Goal: Task Accomplishment & Management: Manage account settings

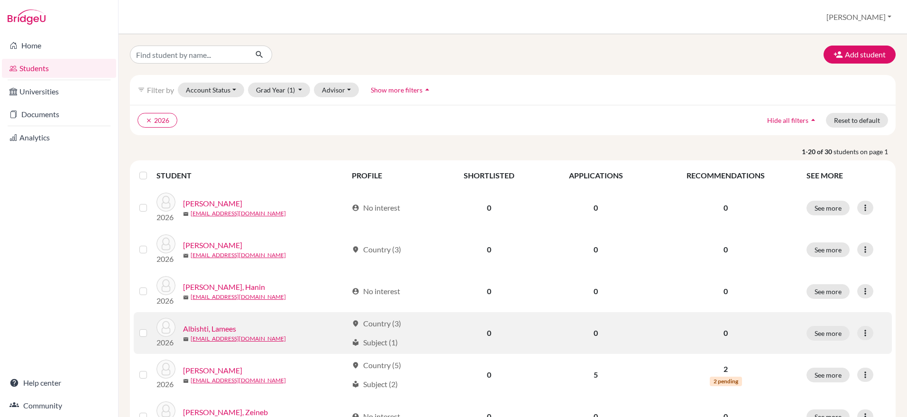
click at [216, 330] on link "Albishti, Lamees" at bounding box center [209, 328] width 53 height 11
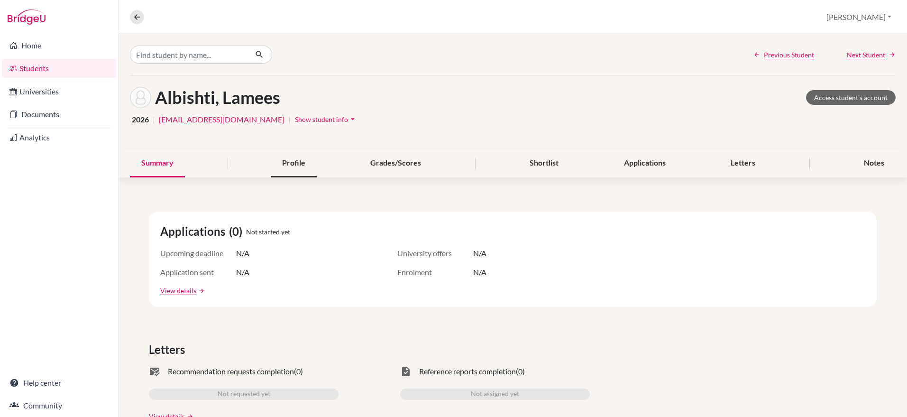
click at [281, 169] on div "Profile" at bounding box center [294, 163] width 46 height 28
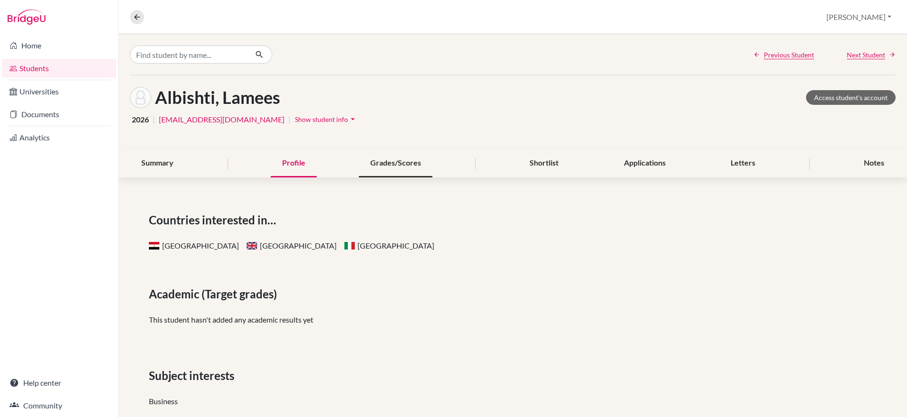
click at [404, 162] on div "Grades/Scores" at bounding box center [395, 163] width 73 height 28
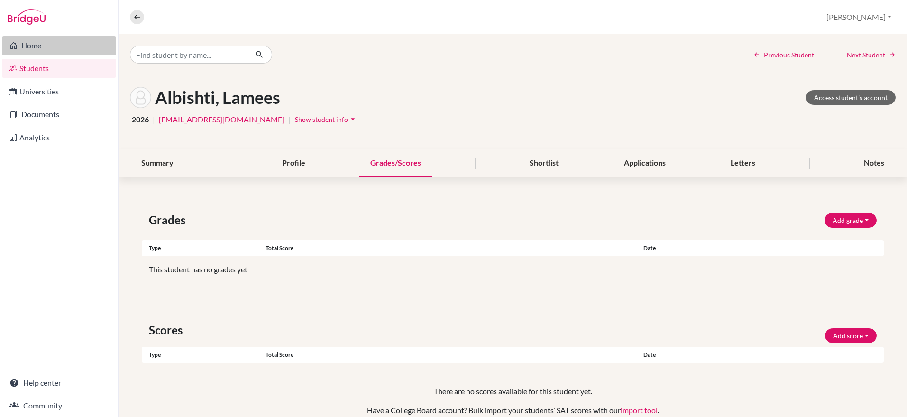
click at [38, 46] on link "Home" at bounding box center [59, 45] width 114 height 19
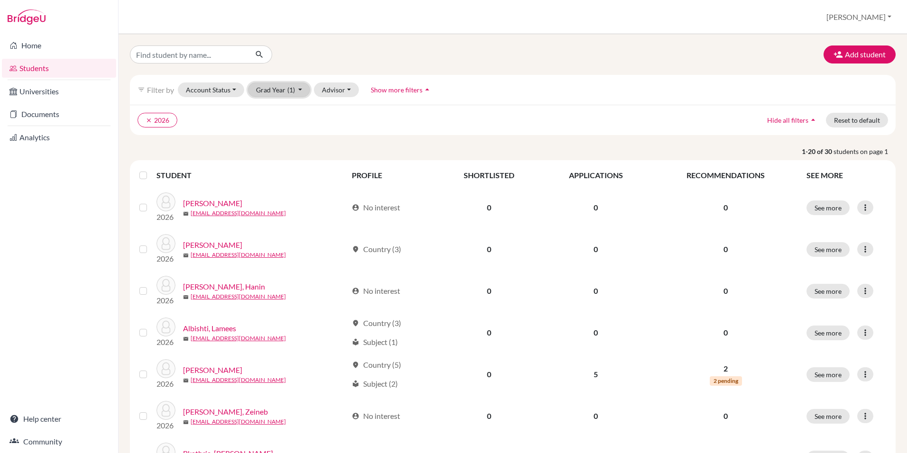
click at [296, 91] on button "Grad Year (1)" at bounding box center [279, 89] width 63 height 15
click at [30, 44] on link "Home" at bounding box center [59, 45] width 114 height 19
click at [150, 118] on icon "clear" at bounding box center [148, 120] width 7 height 7
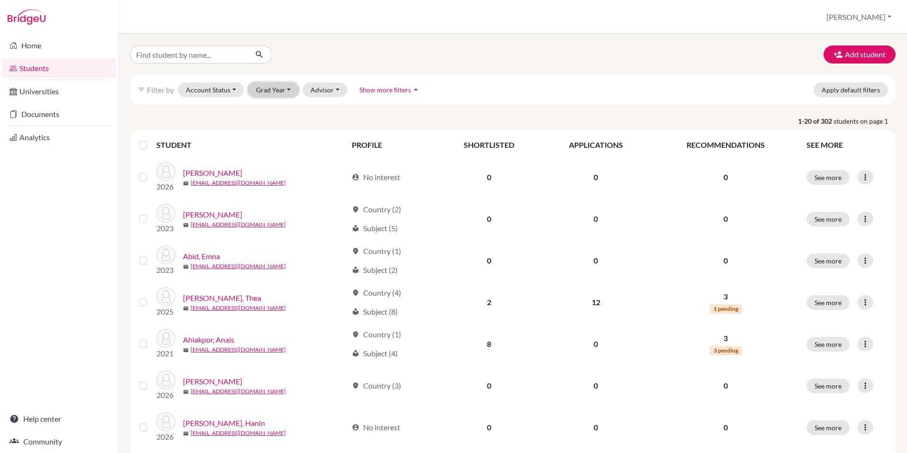
click at [264, 94] on button "Grad Year" at bounding box center [273, 89] width 51 height 15
click at [268, 110] on span "2027" at bounding box center [268, 109] width 17 height 11
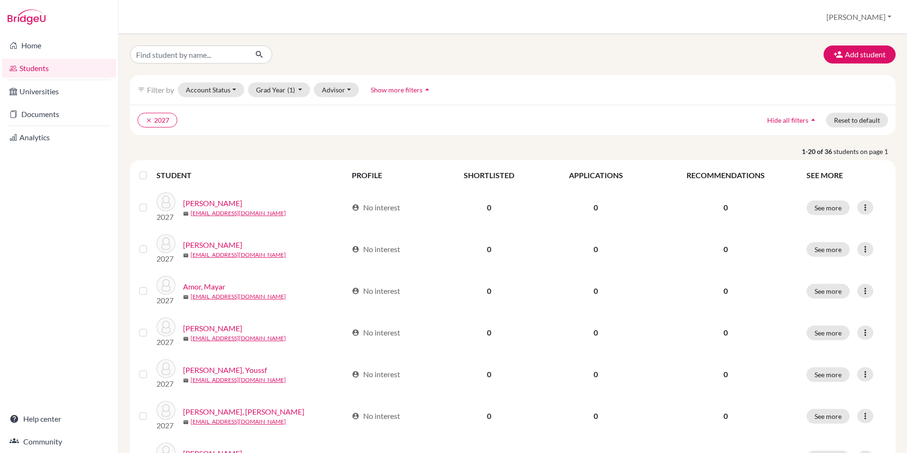
click at [151, 170] on label at bounding box center [151, 170] width 0 height 0
click at [0, 0] on input "checkbox" at bounding box center [0, 0] width 0 height 0
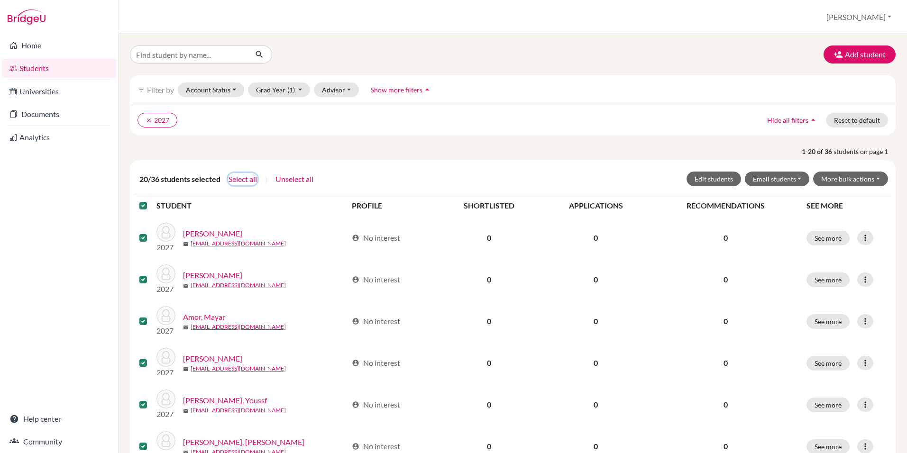
click at [247, 177] on button "Select all" at bounding box center [242, 179] width 29 height 12
click at [719, 179] on button "Edit students" at bounding box center [713, 179] width 55 height 15
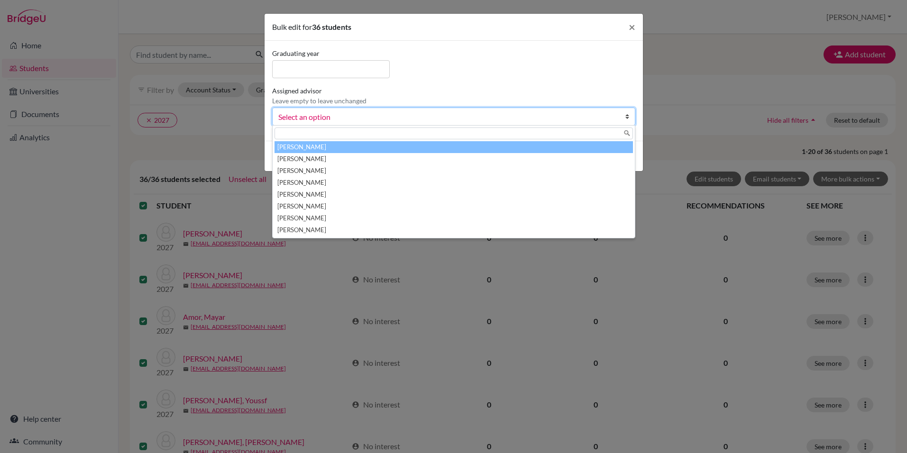
click at [345, 118] on span "Select an option" at bounding box center [447, 117] width 338 height 12
click at [304, 145] on li "Coughlin, Bridget" at bounding box center [453, 147] width 358 height 12
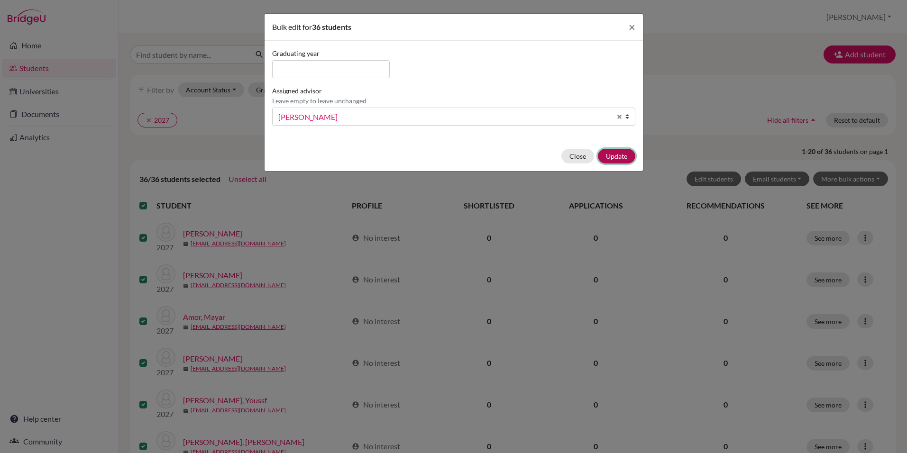
click at [617, 155] on button "Update" at bounding box center [616, 156] width 37 height 15
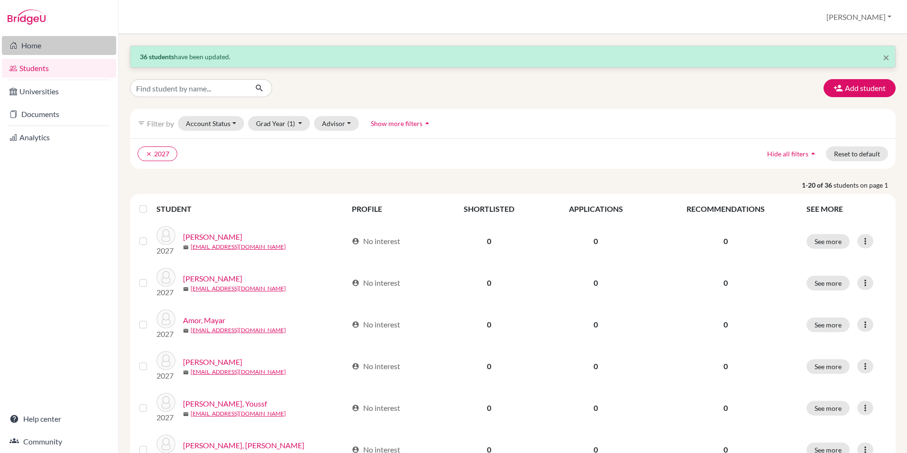
click at [33, 45] on link "Home" at bounding box center [59, 45] width 114 height 19
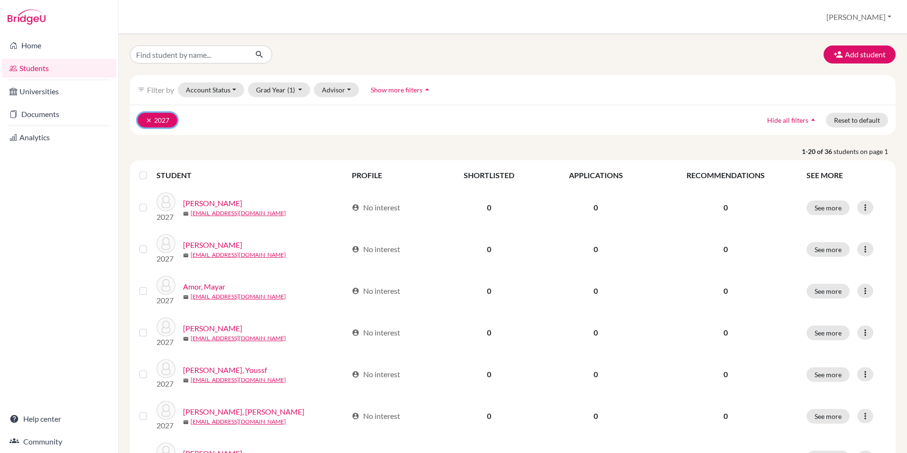
click at [147, 121] on icon "clear" at bounding box center [148, 120] width 7 height 7
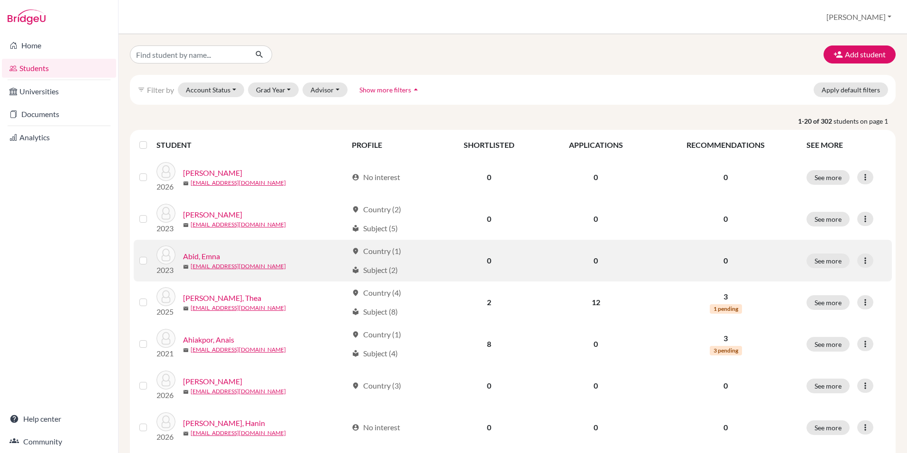
click at [211, 256] on link "Abid, Emna" at bounding box center [201, 256] width 37 height 11
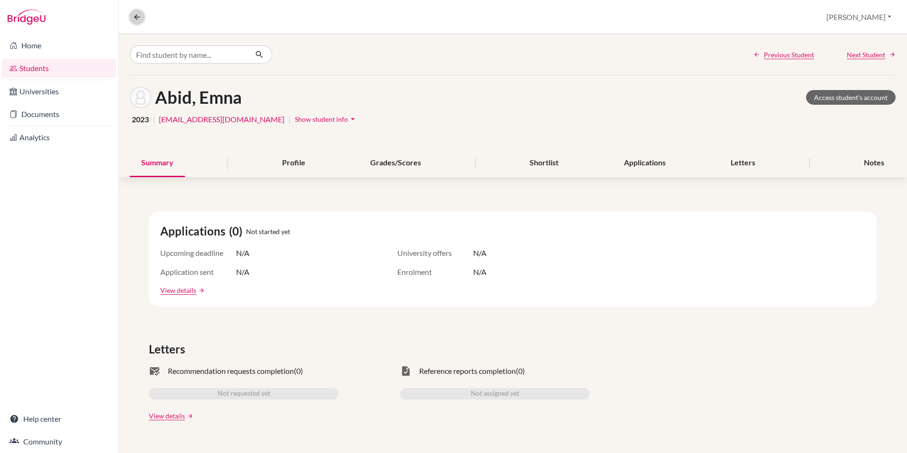
click at [135, 17] on icon at bounding box center [137, 17] width 9 height 9
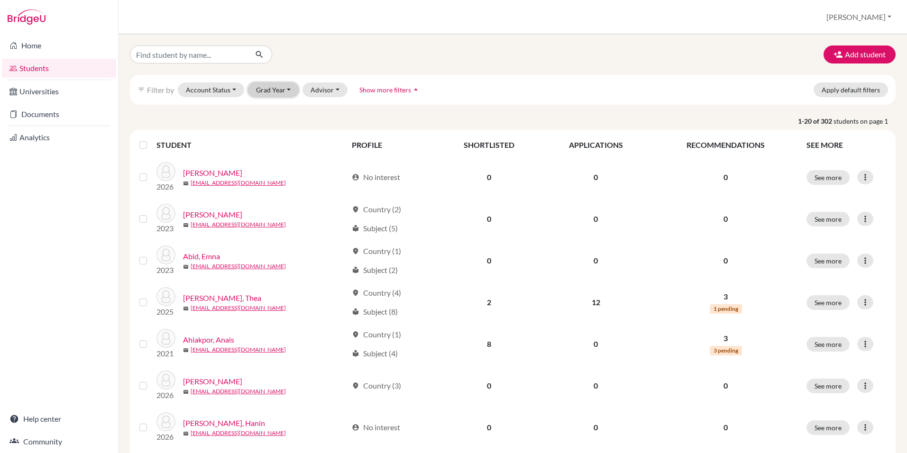
click at [262, 91] on button "Grad Year" at bounding box center [273, 89] width 51 height 15
click at [260, 120] on span "2026" at bounding box center [268, 124] width 17 height 11
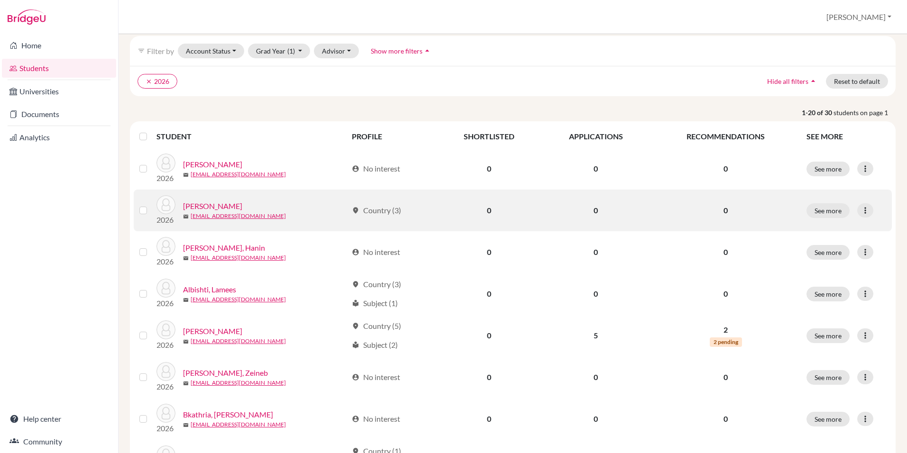
scroll to position [39, 0]
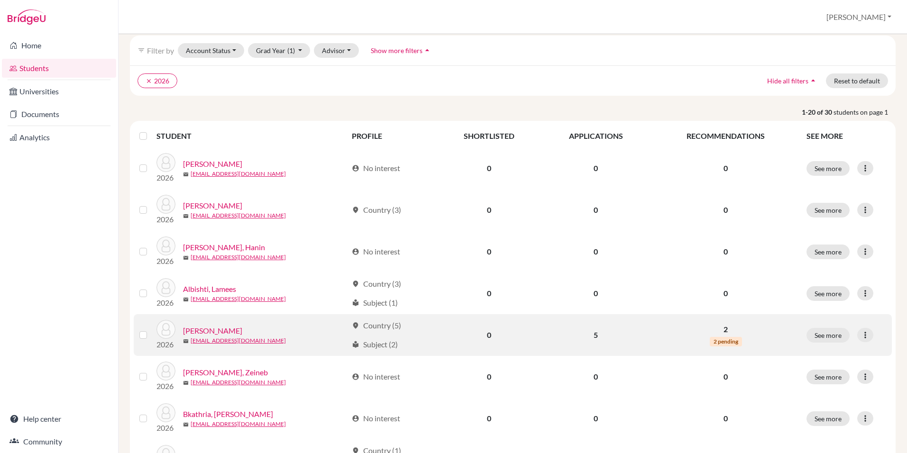
click at [212, 331] on link "[PERSON_NAME]" at bounding box center [212, 330] width 59 height 11
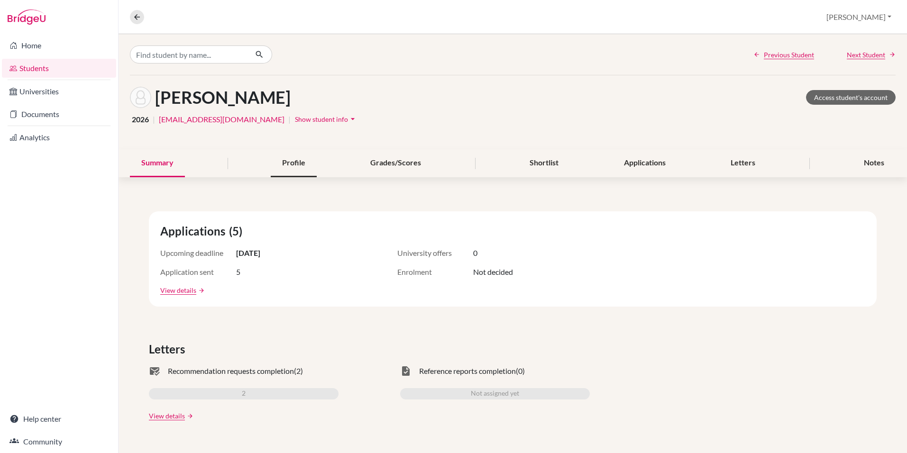
click at [298, 165] on div "Profile" at bounding box center [294, 163] width 46 height 28
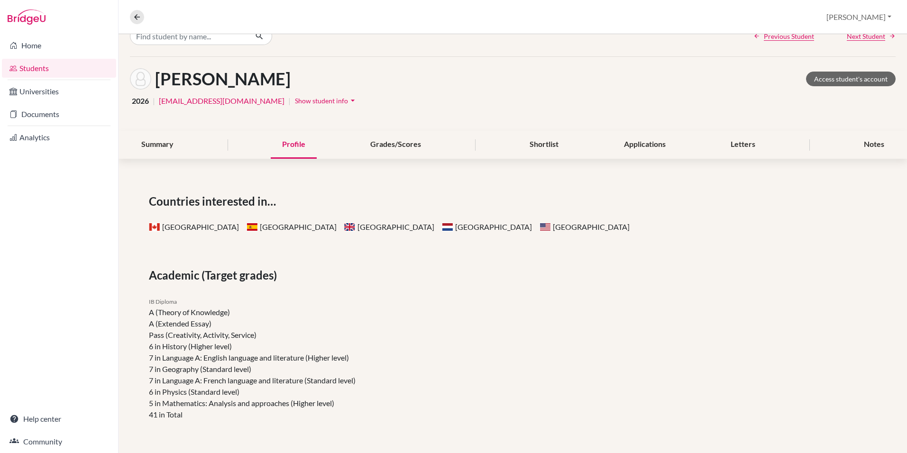
scroll to position [21, 0]
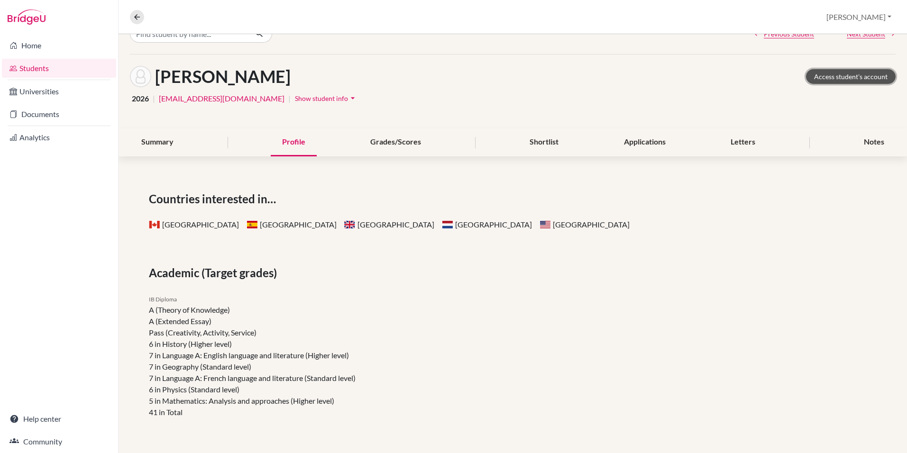
click at [839, 78] on link "Access student's account" at bounding box center [851, 76] width 90 height 15
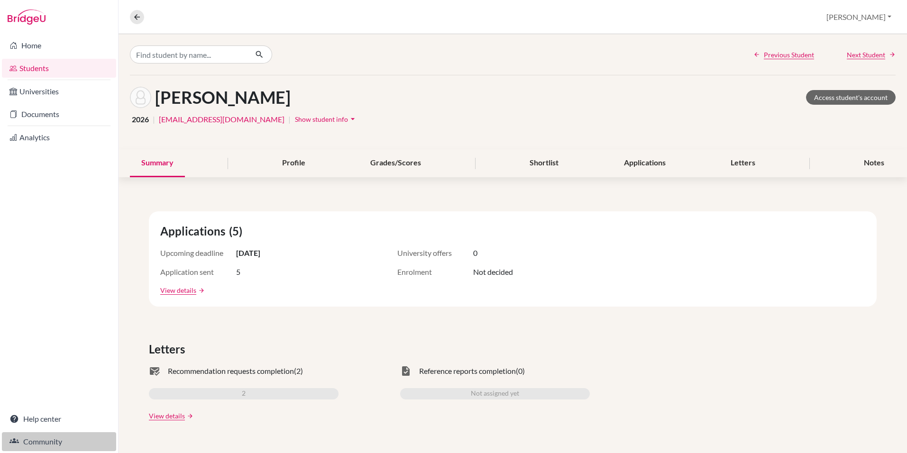
click at [27, 441] on link "Community" at bounding box center [59, 441] width 114 height 19
